Goal: Task Accomplishment & Management: Manage account settings

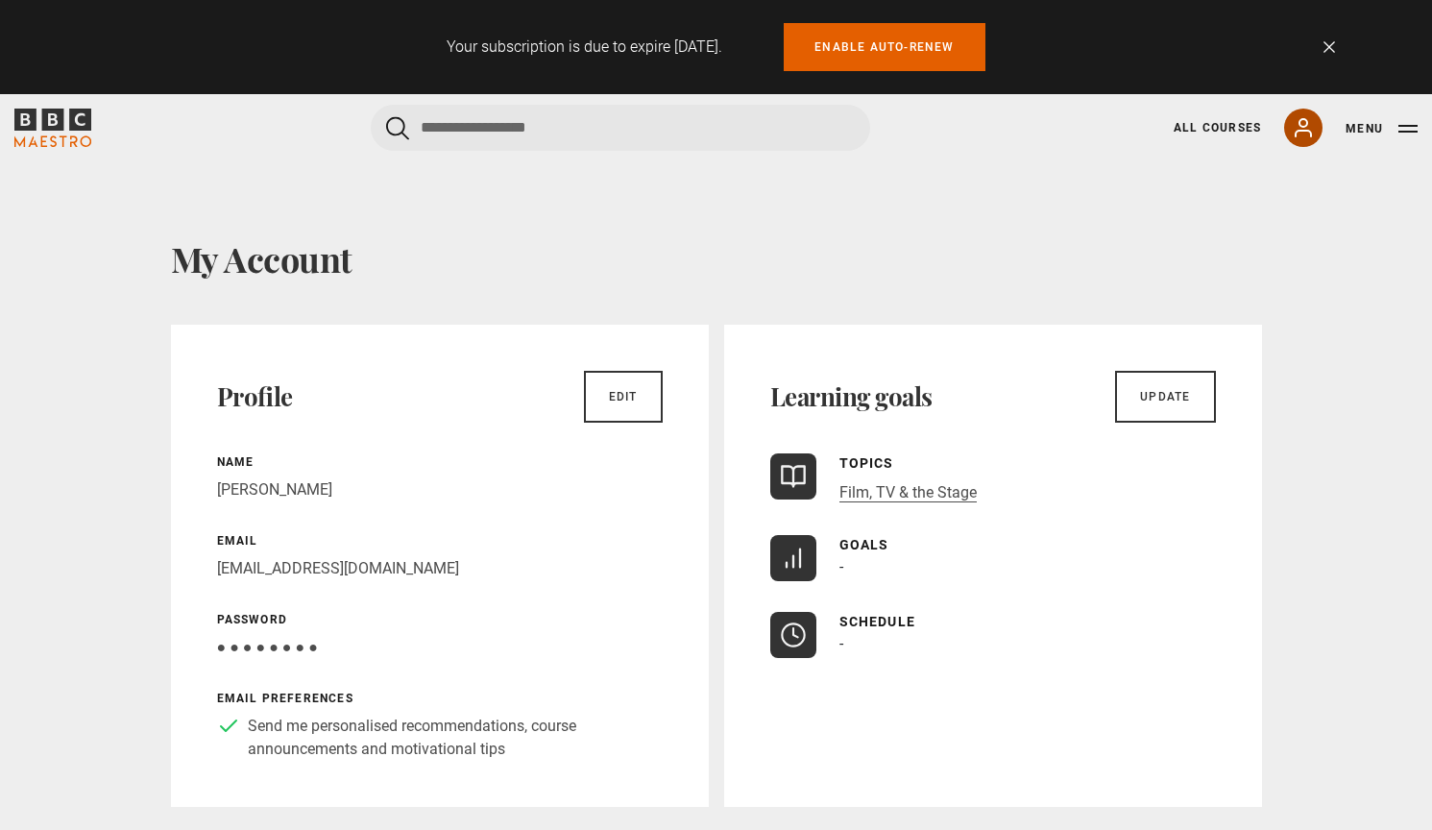
click at [1306, 129] on icon at bounding box center [1302, 127] width 23 height 23
click at [1297, 132] on icon at bounding box center [1302, 127] width 15 height 17
click at [1379, 127] on button "Menu" at bounding box center [1381, 128] width 72 height 19
click at [1373, 129] on button "Menu" at bounding box center [1381, 128] width 72 height 19
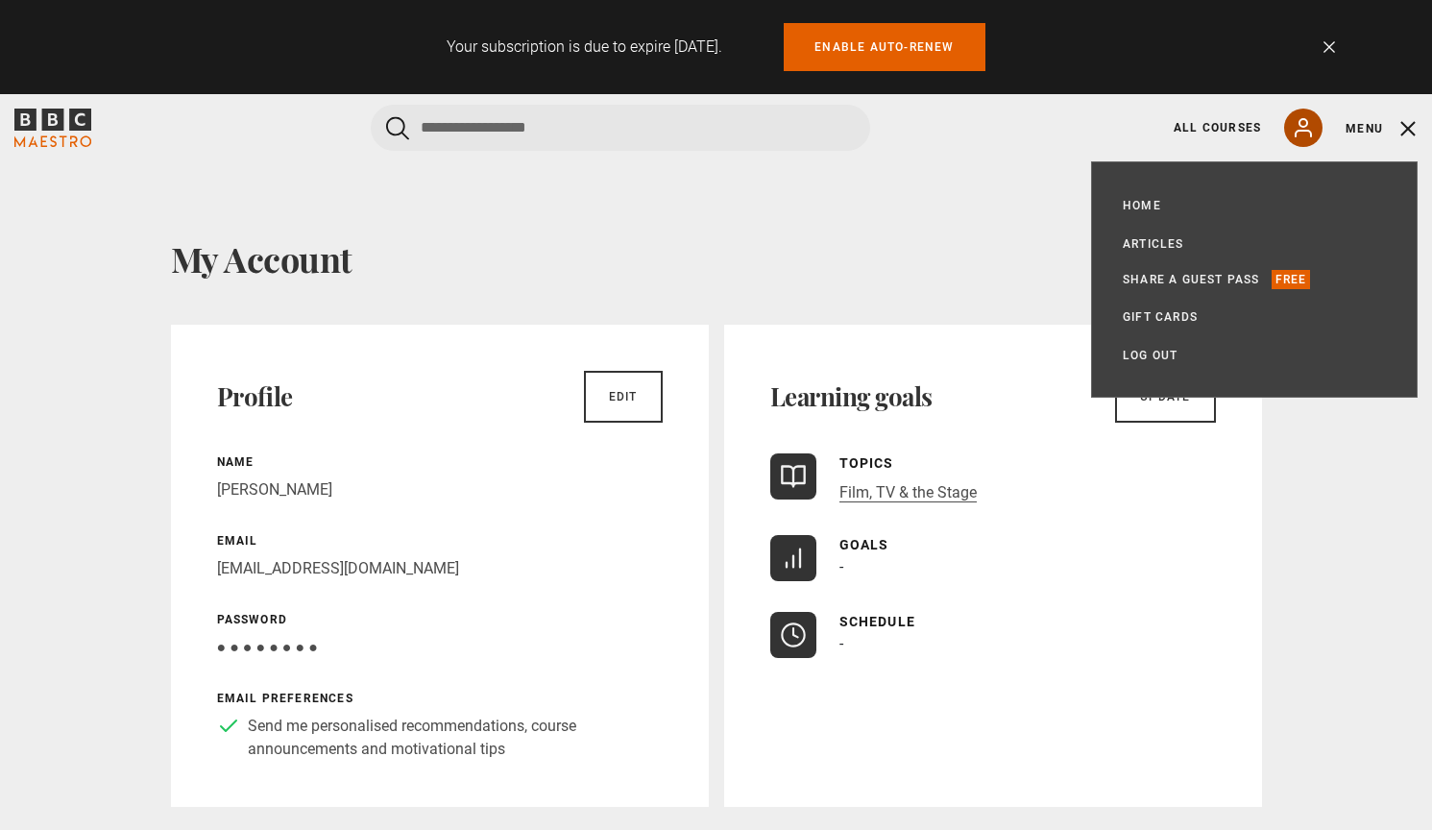
click at [1301, 135] on icon at bounding box center [1302, 127] width 23 height 23
click at [1300, 125] on icon at bounding box center [1302, 127] width 15 height 17
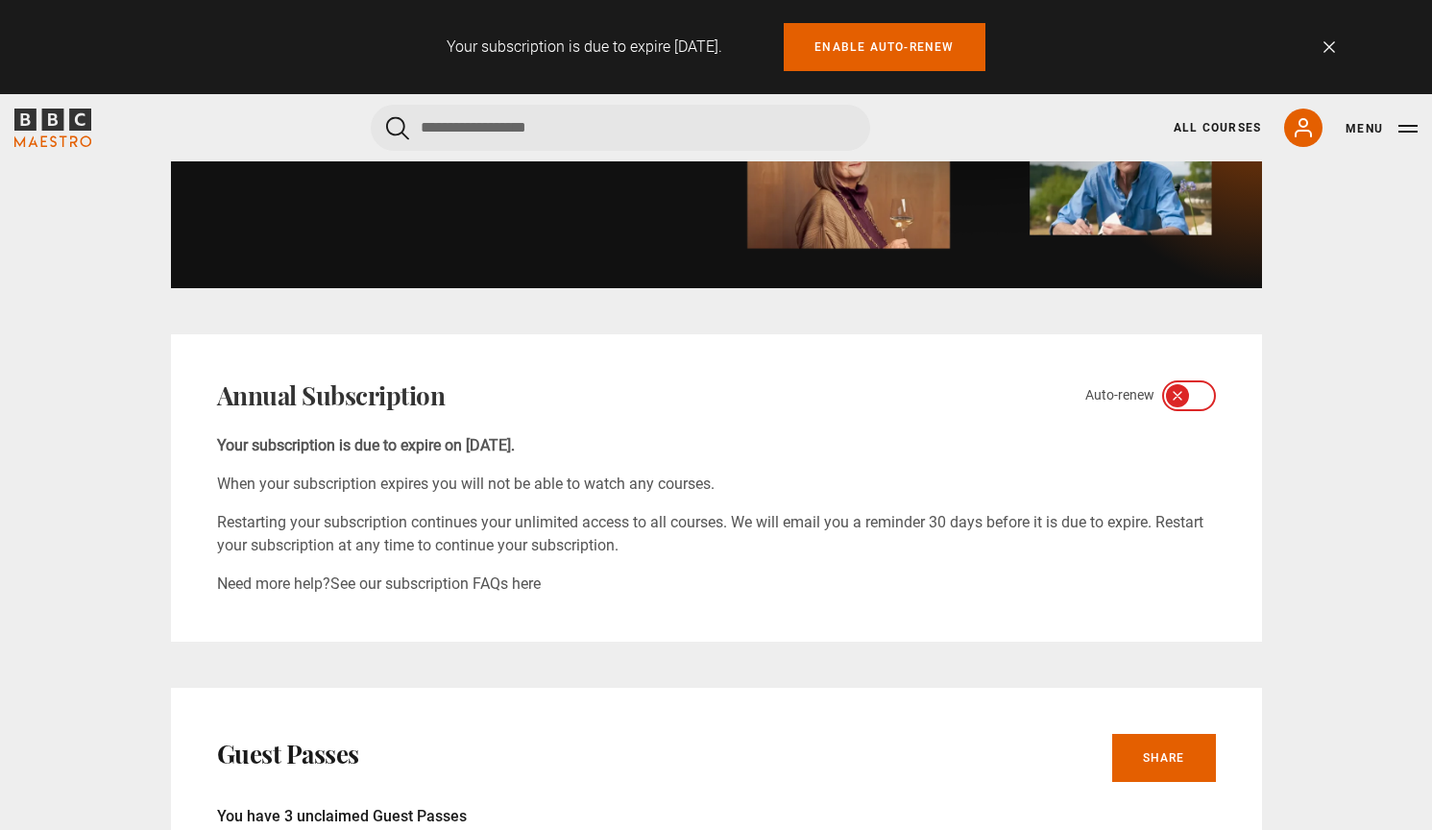
scroll to position [955, 0]
